Goal: Find contact information: Find contact information

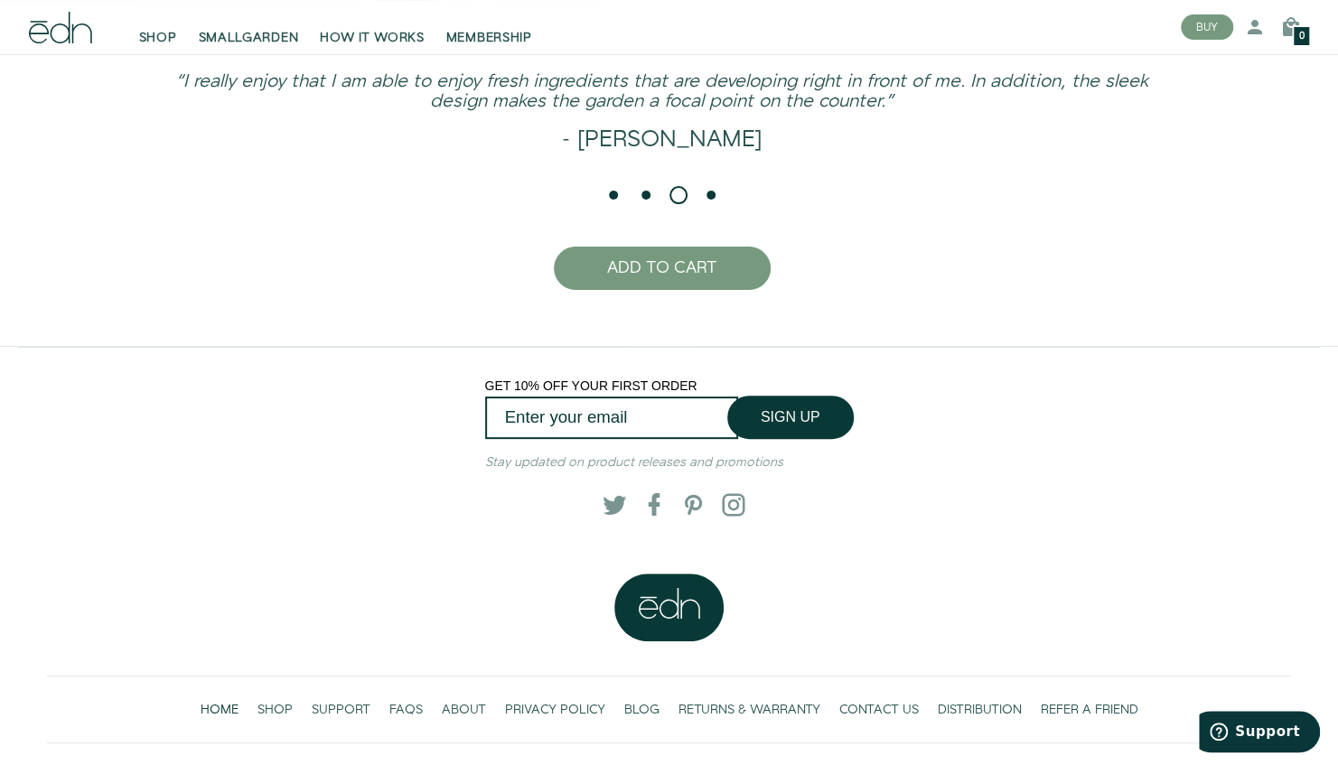
scroll to position [4210, 0]
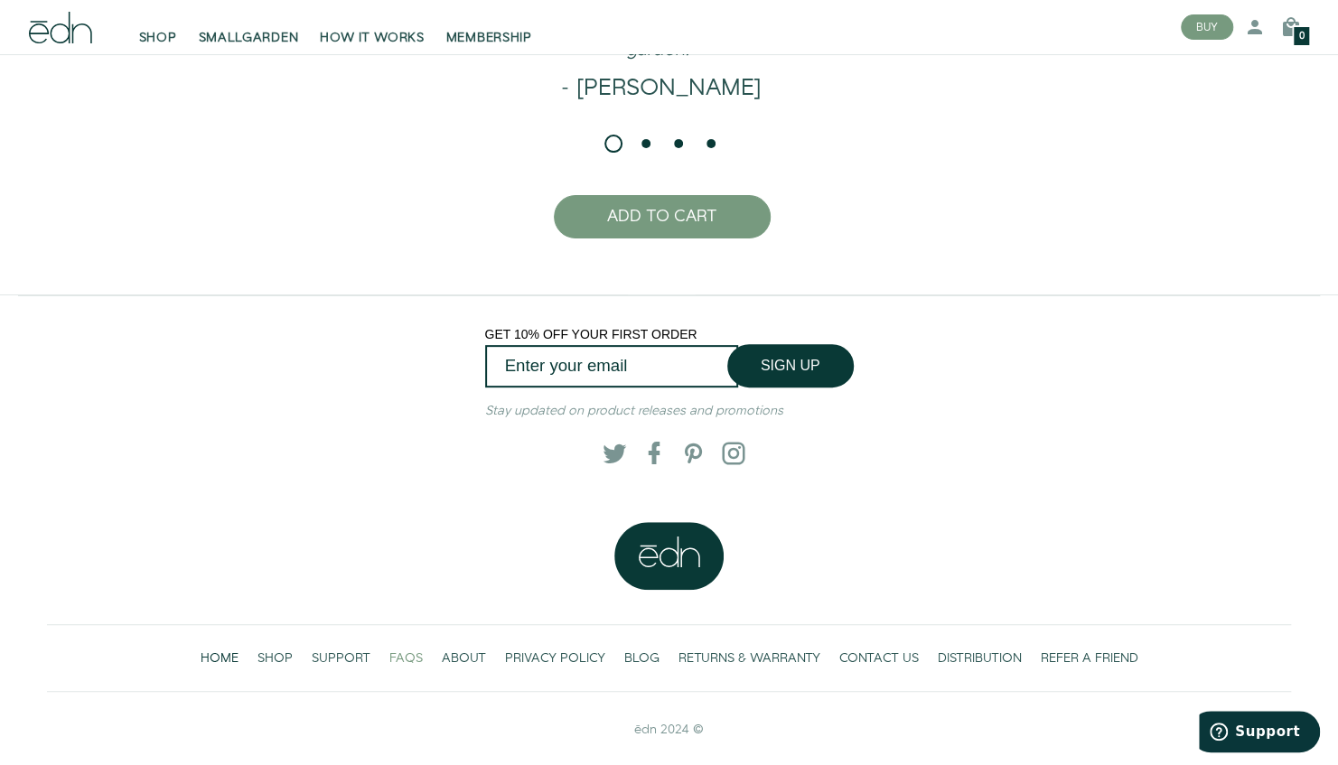
click at [389, 654] on span "FAQS" at bounding box center [405, 659] width 33 height 18
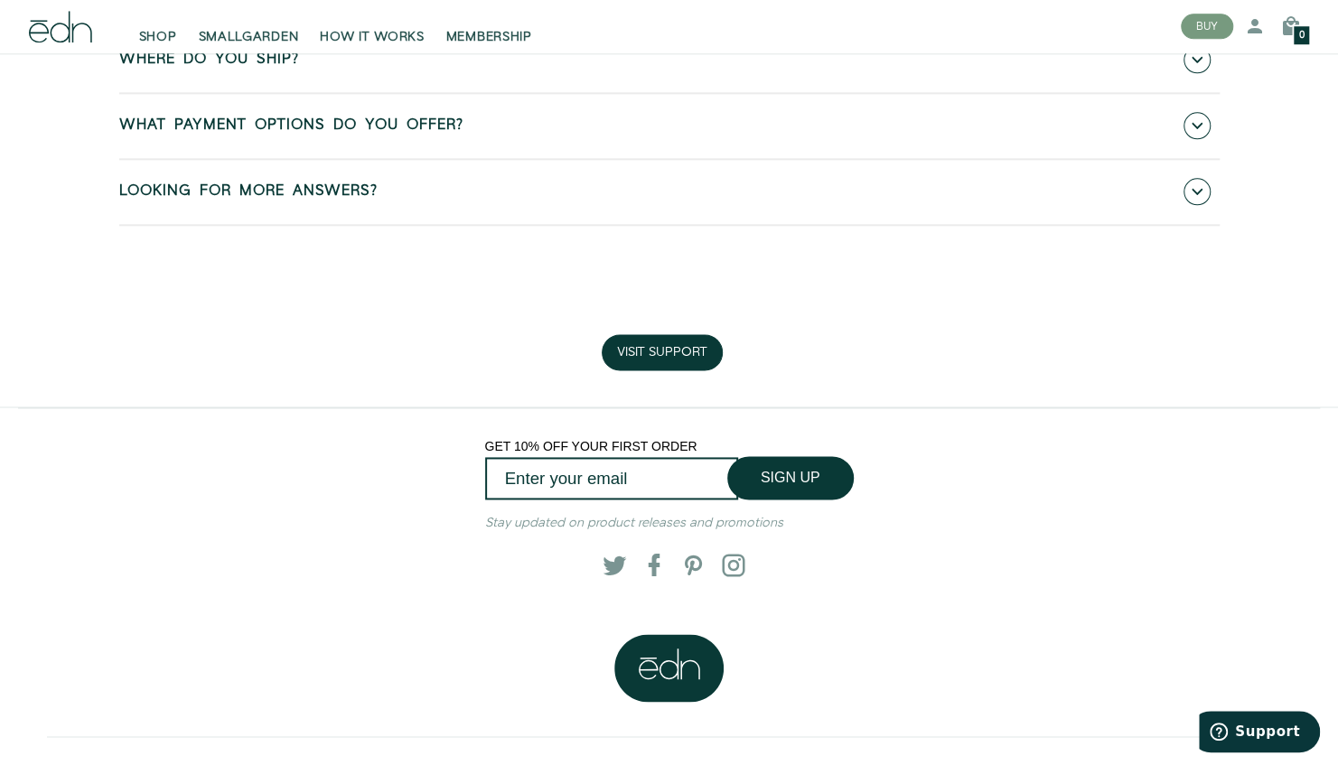
scroll to position [1393, 0]
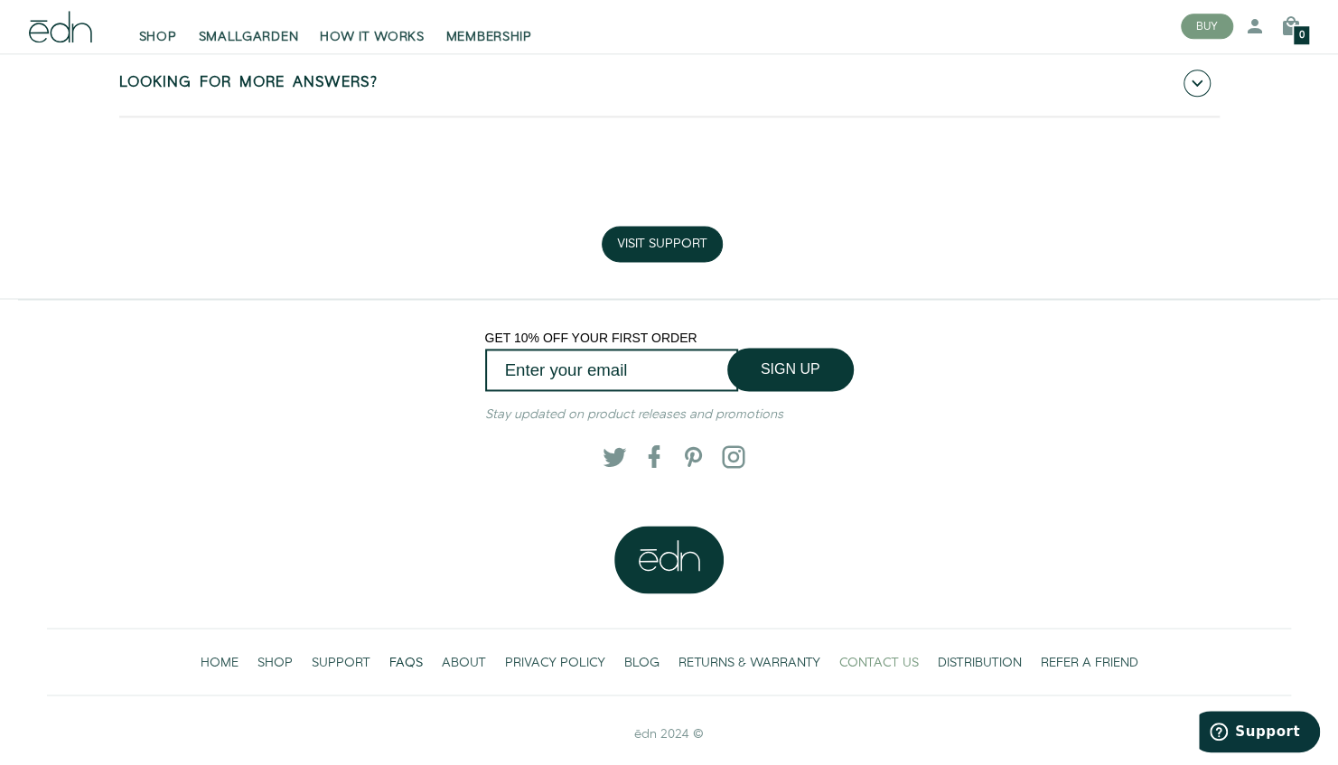
click at [900, 657] on span "CONTACT US" at bounding box center [879, 662] width 80 height 18
